Goal: Communication & Community: Share content

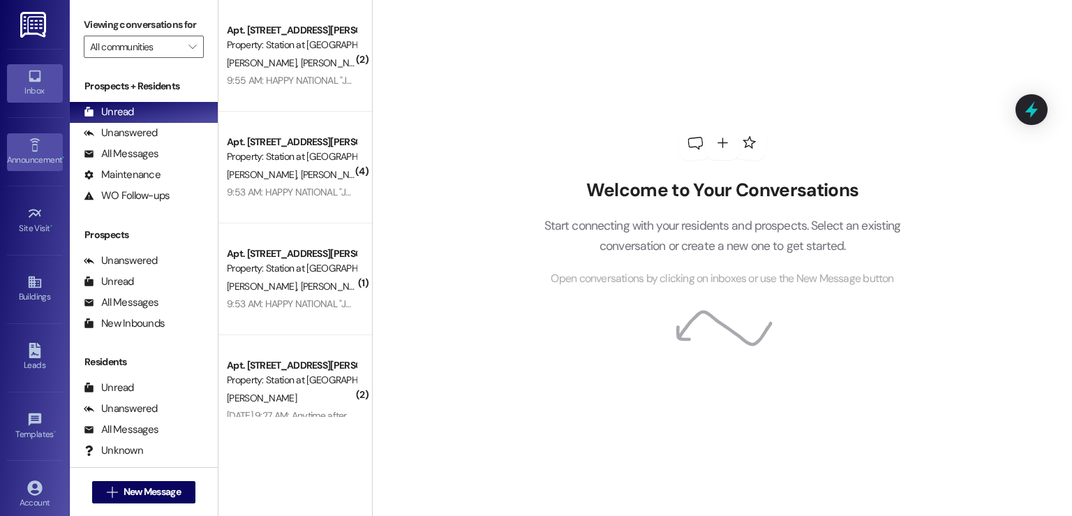
click at [8, 149] on link "Announcement •" at bounding box center [35, 152] width 56 height 38
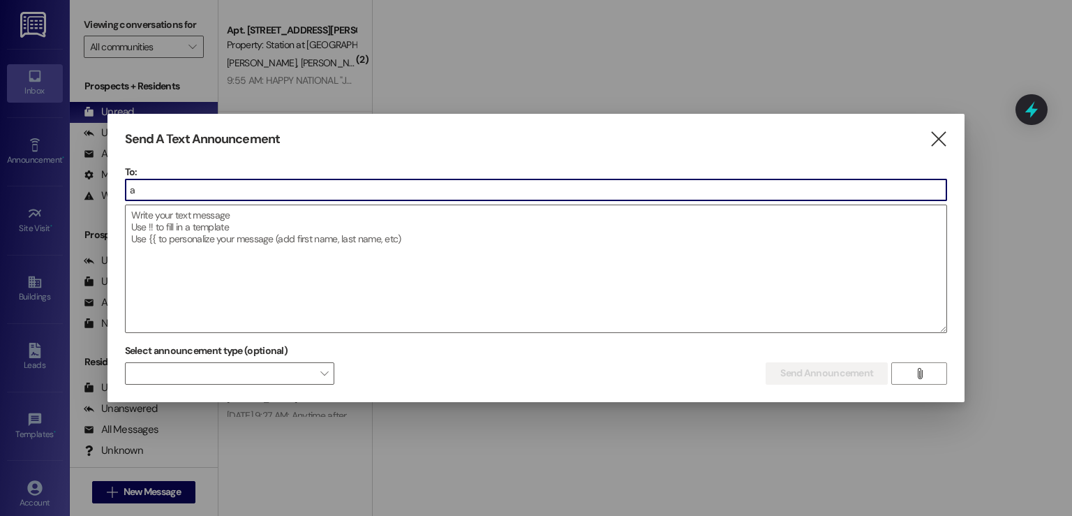
type input "a"
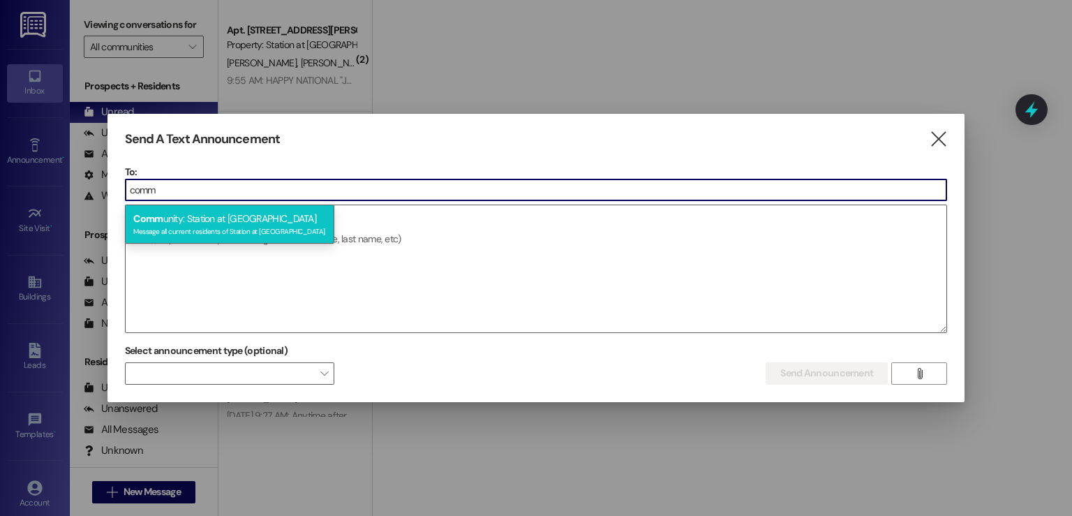
type input "comm"
click at [218, 231] on div "Message all current residents of Station at [GEOGRAPHIC_DATA]" at bounding box center [229, 230] width 193 height 12
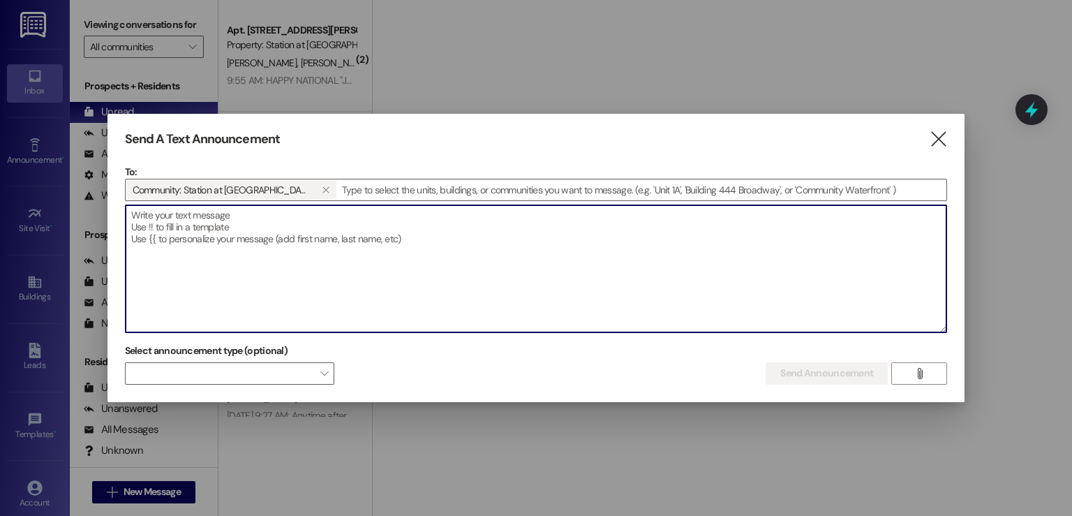
click at [142, 214] on textarea at bounding box center [537, 268] width 822 height 127
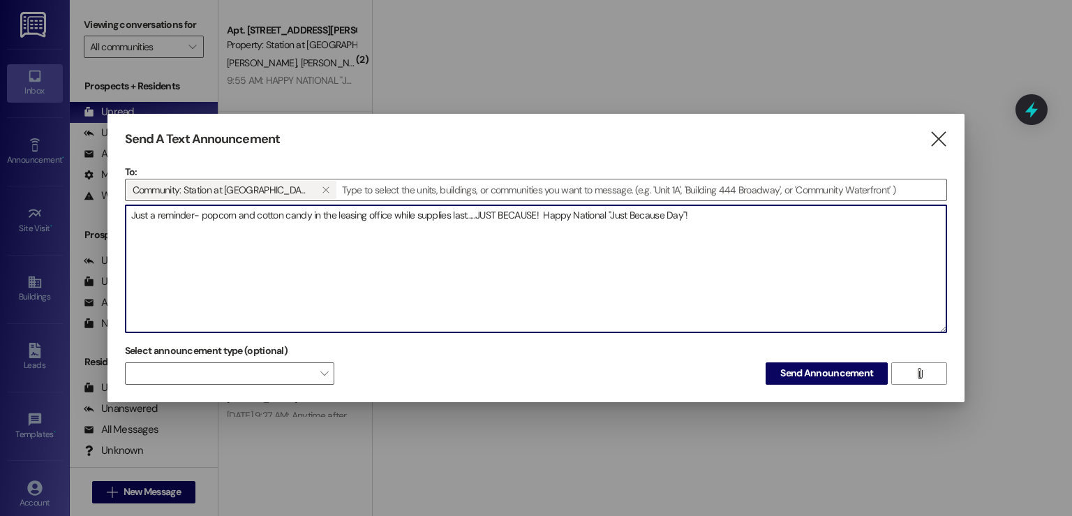
click at [465, 214] on textarea "Just a reminder- popcorn and cotton candy in the leasing office while supplies …" at bounding box center [537, 268] width 822 height 127
type textarea "Just a reminder- popcorn and cotton candy in the leasing office while supplies …"
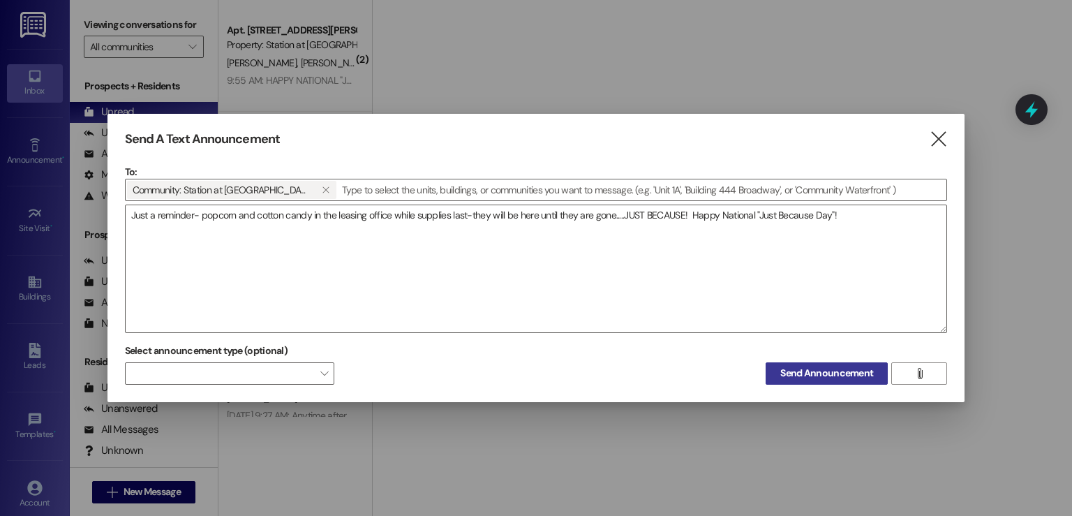
click at [812, 375] on span "Send Announcement" at bounding box center [826, 373] width 93 height 15
